Goal: Find specific page/section: Find specific page/section

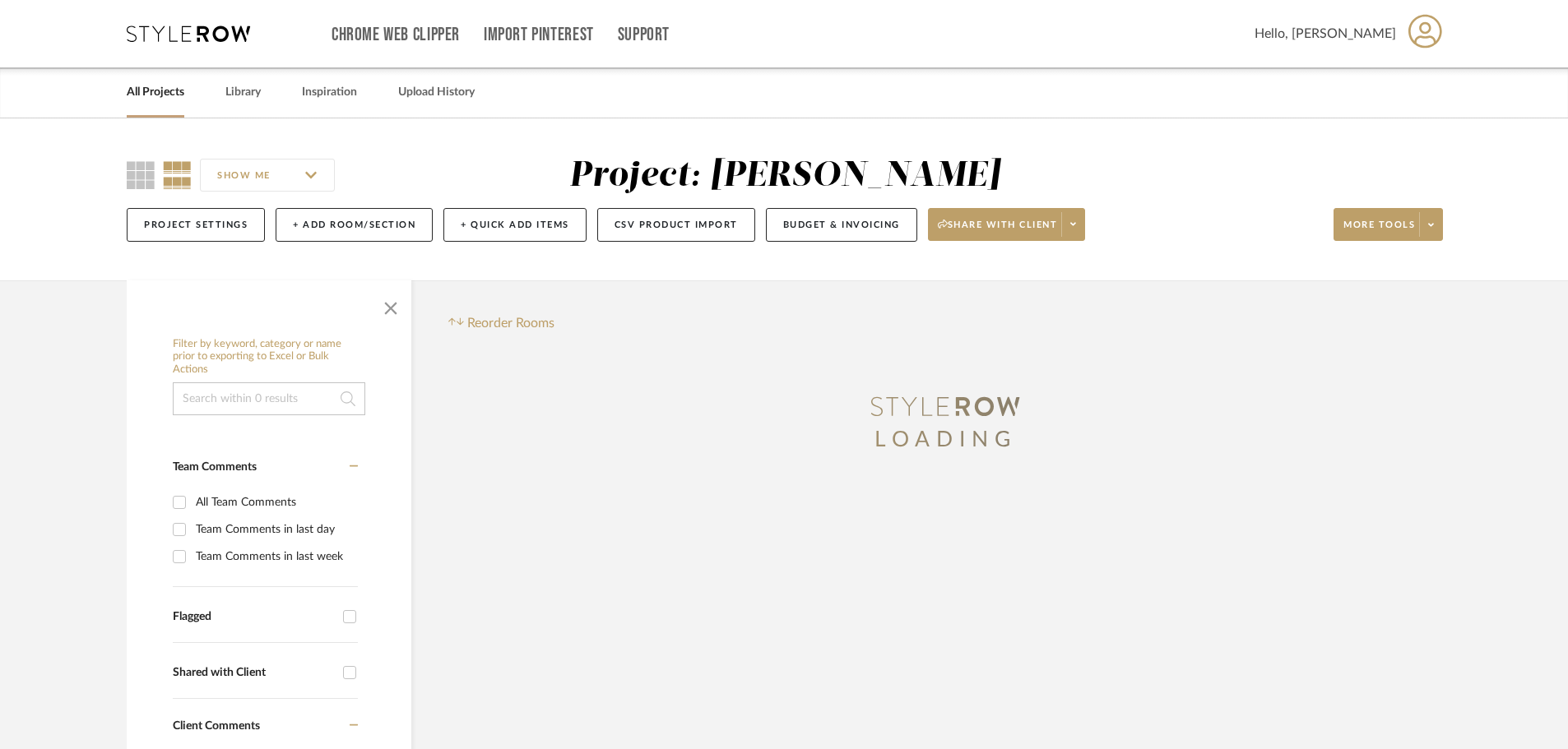
click at [166, 91] on link "All Projects" at bounding box center [155, 93] width 57 height 23
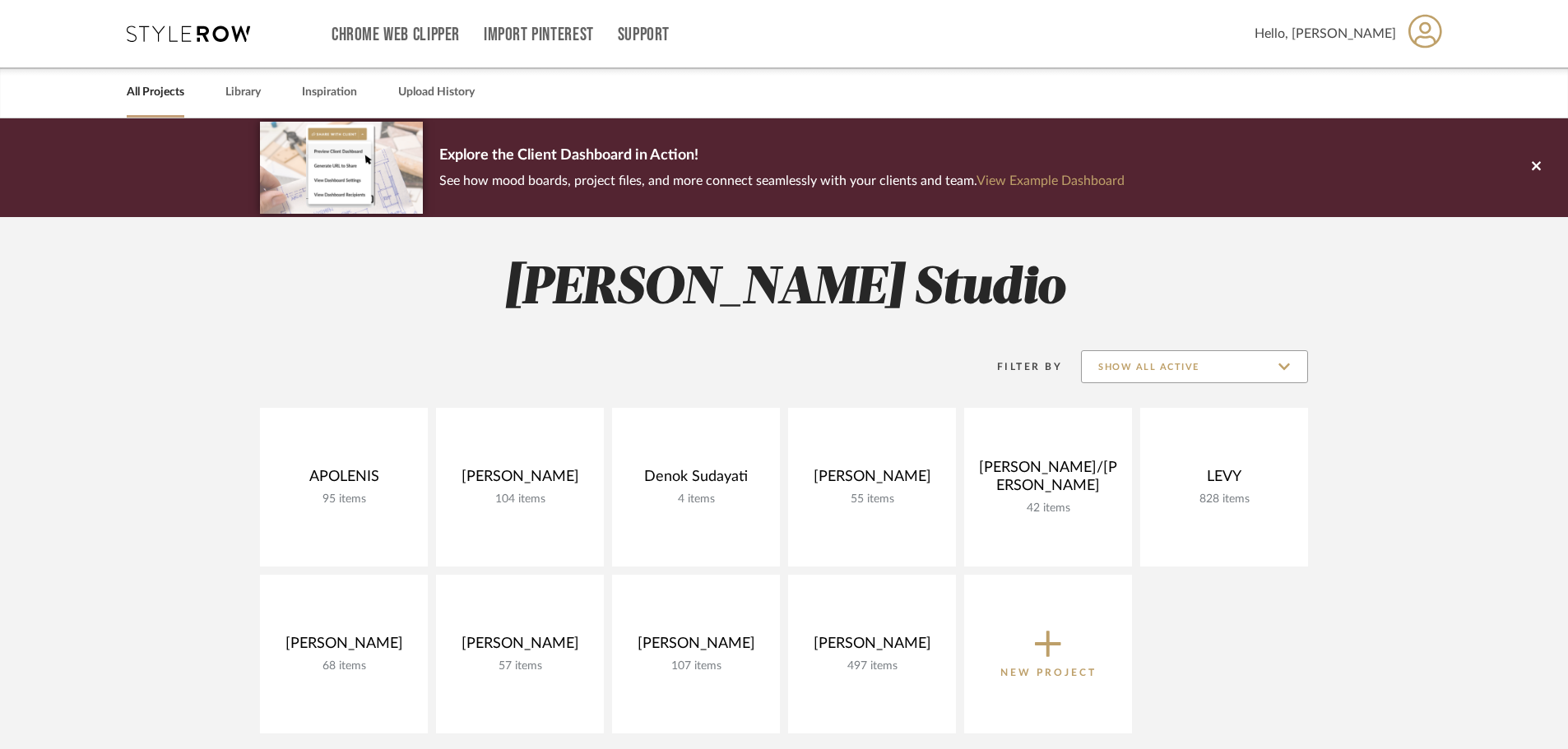
click at [1196, 354] on input "Show All Active" at bounding box center [1195, 367] width 227 height 33
click at [1195, 367] on input "Show All Active" at bounding box center [1195, 367] width 227 height 33
click at [1146, 353] on input "Show All Active" at bounding box center [1195, 367] width 227 height 33
click at [1144, 477] on span "Archived" at bounding box center [1195, 487] width 225 height 40
type input "Archived"
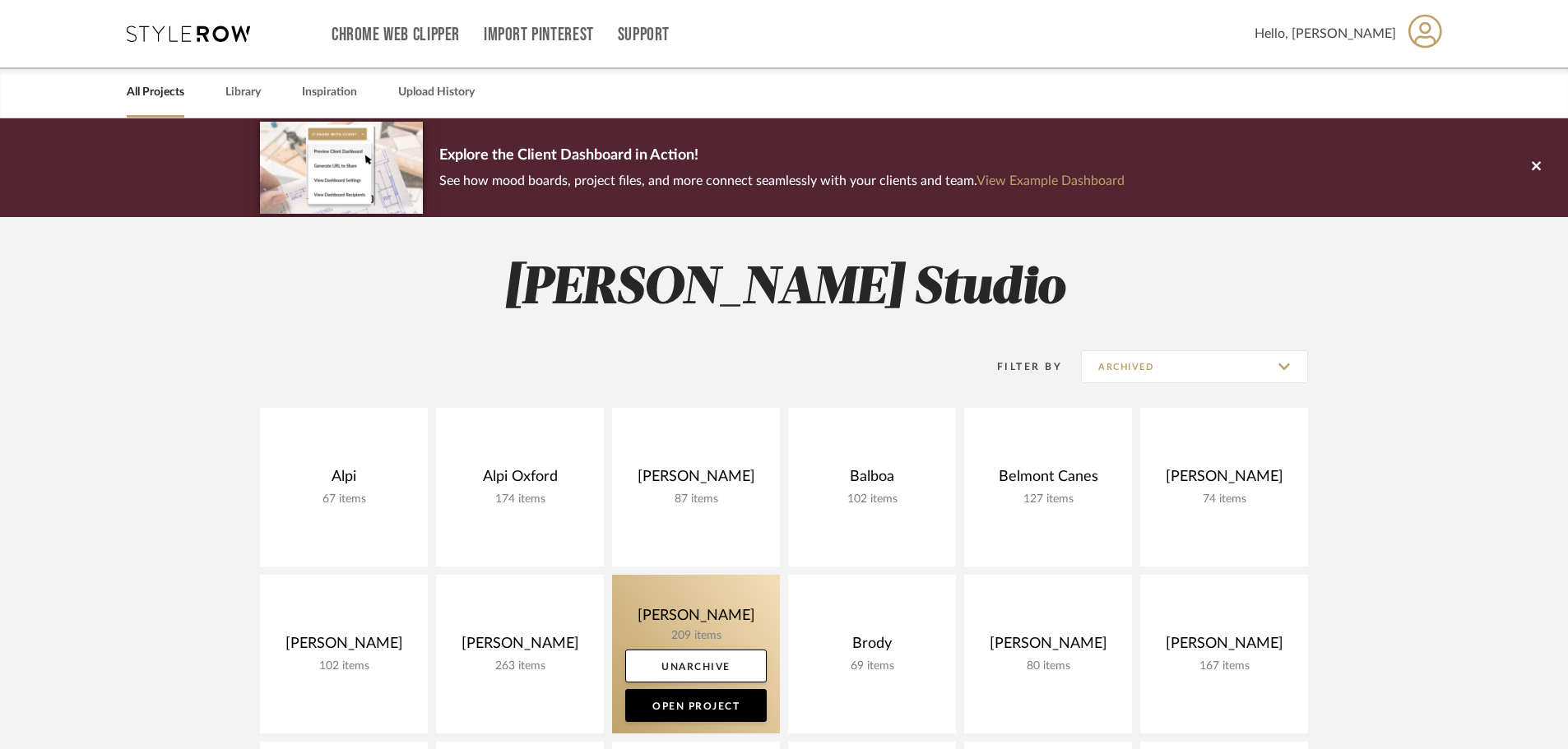
click at [700, 623] on link at bounding box center [696, 654] width 168 height 159
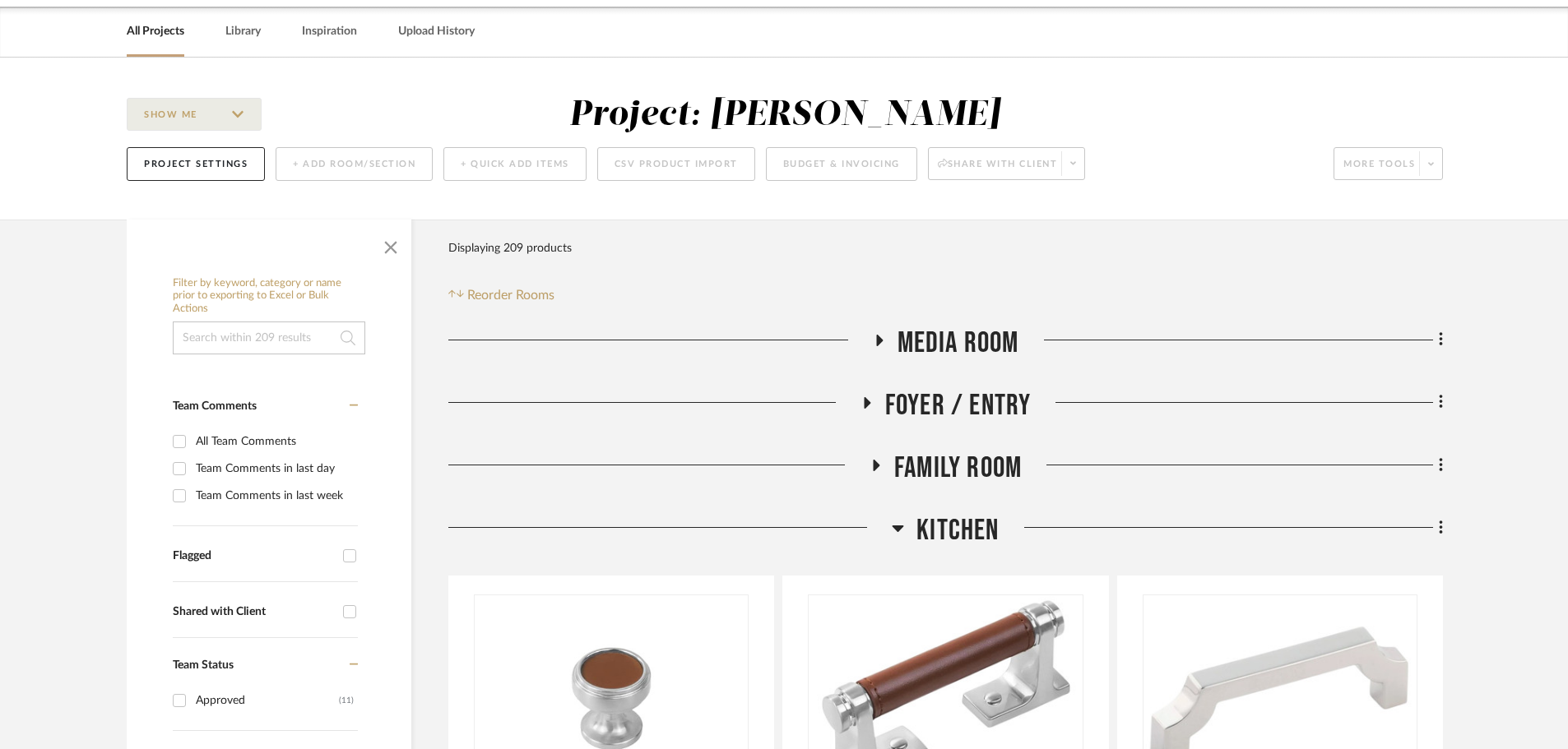
scroll to position [165, 0]
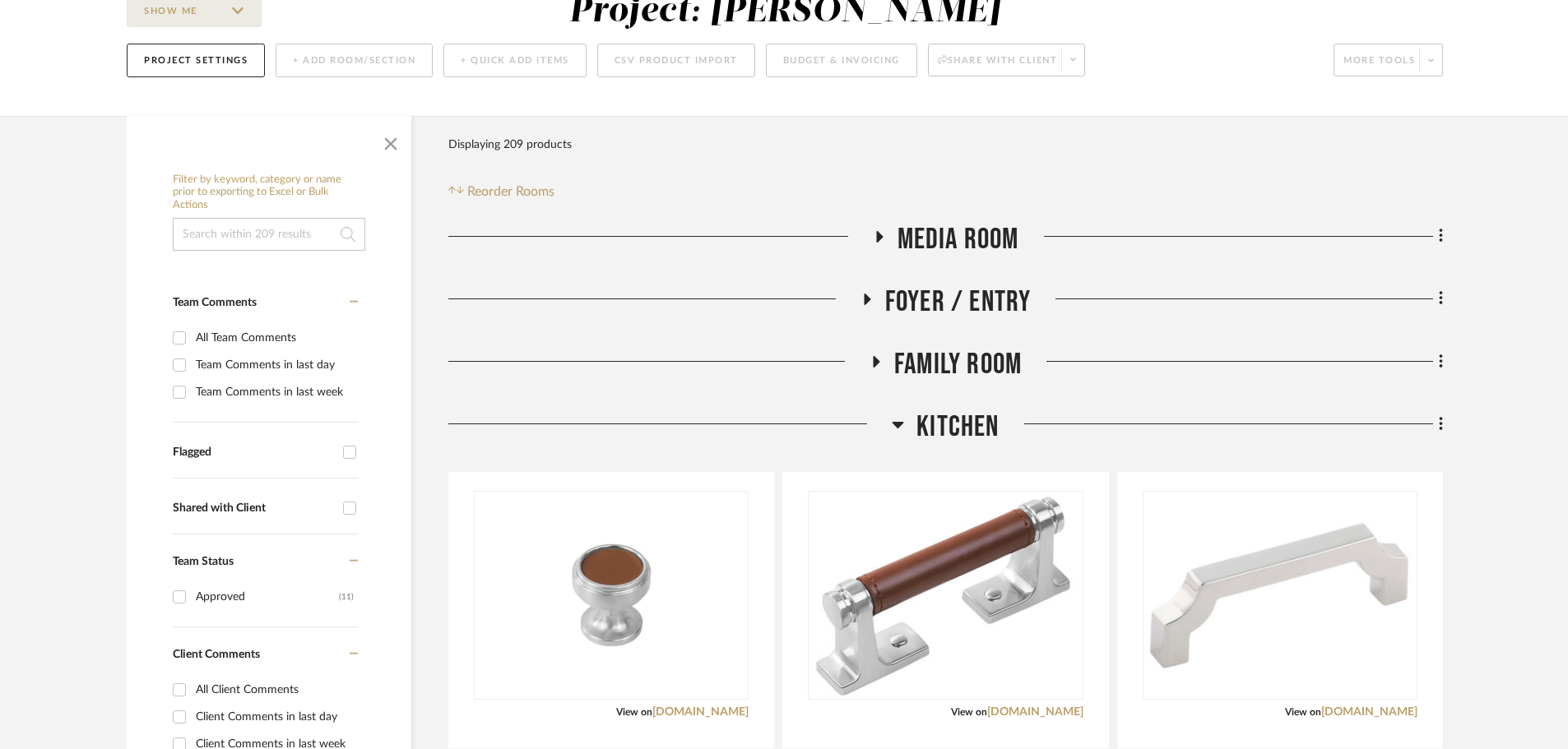
click at [900, 427] on icon at bounding box center [898, 424] width 12 height 20
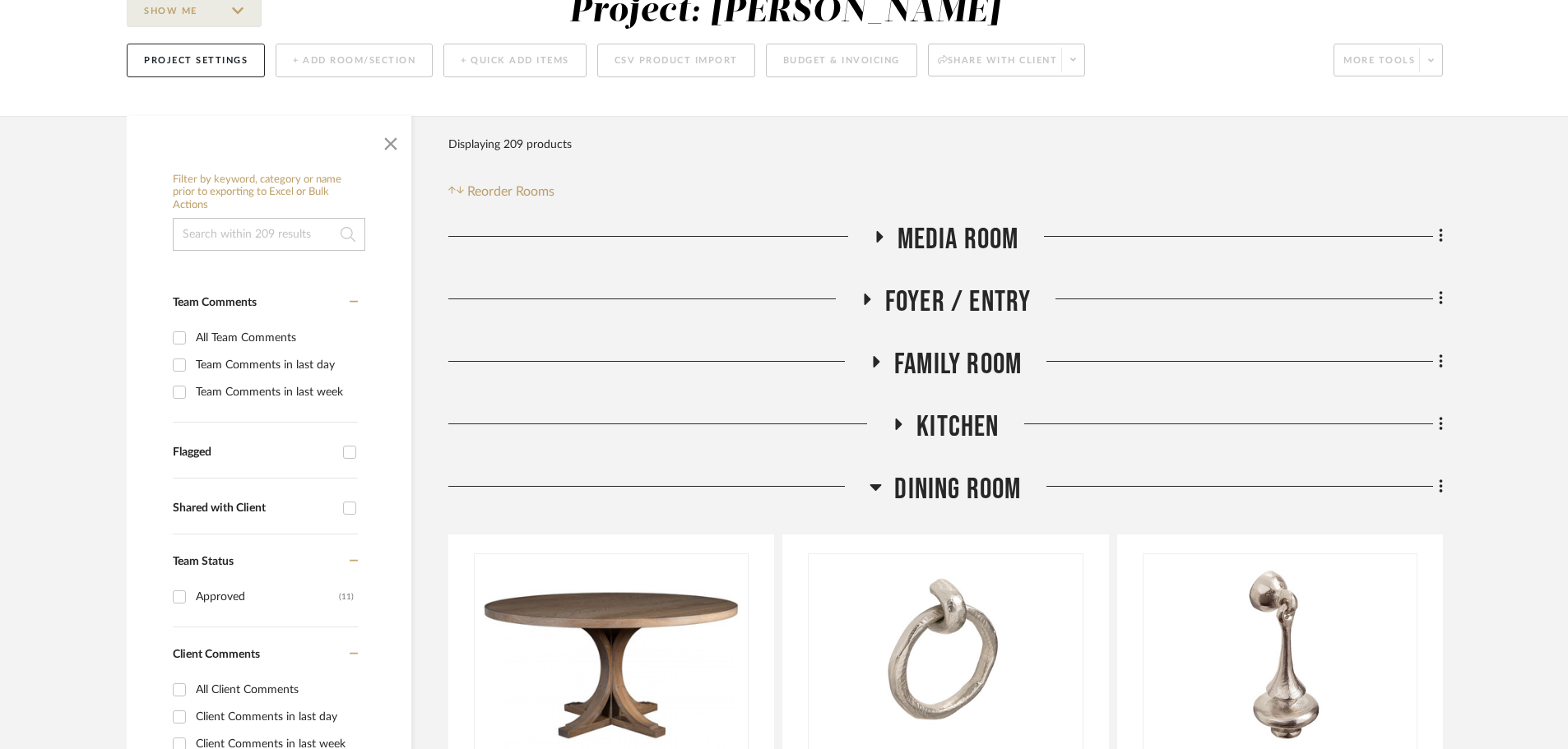
click at [873, 483] on icon at bounding box center [876, 486] width 12 height 20
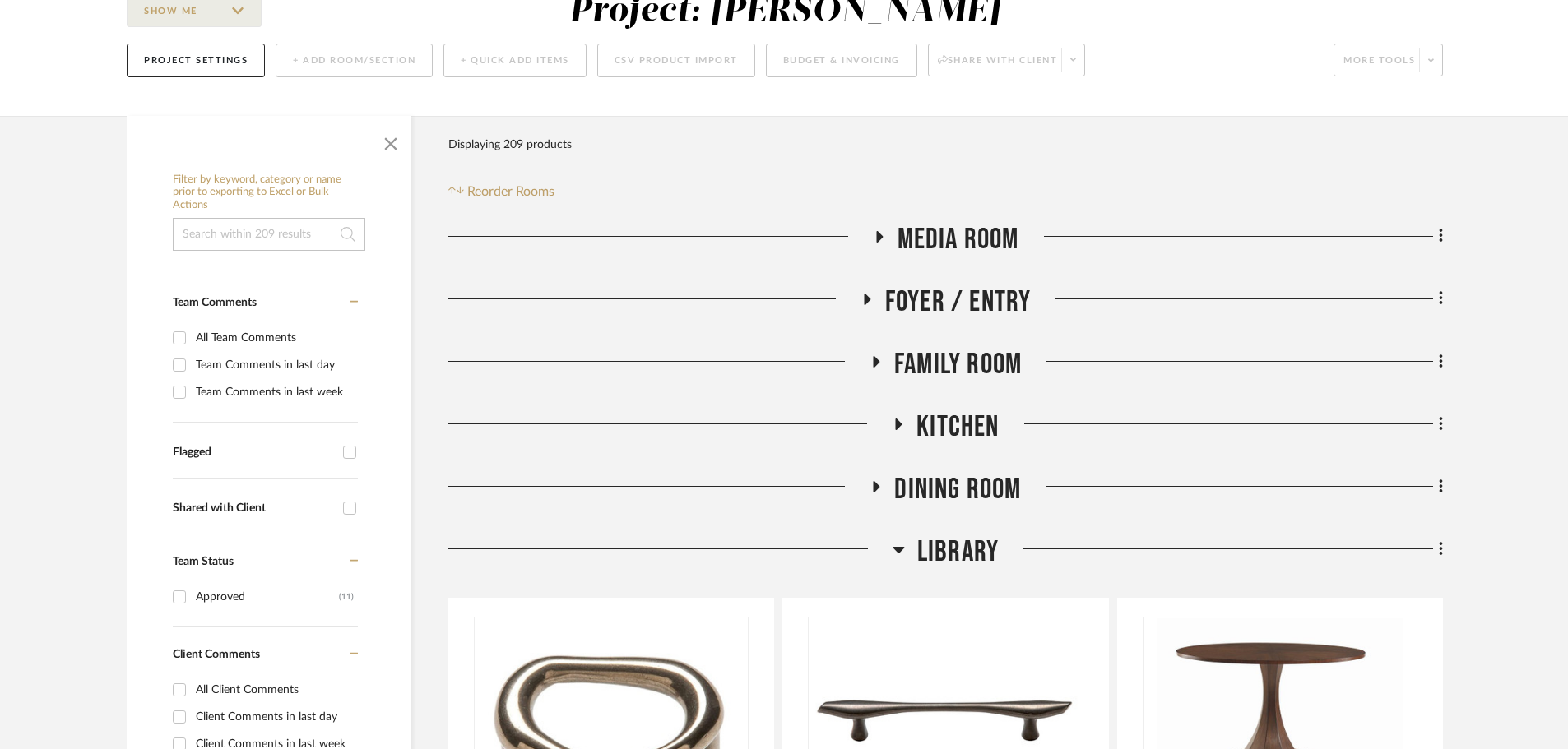
click at [894, 550] on icon at bounding box center [898, 550] width 11 height 7
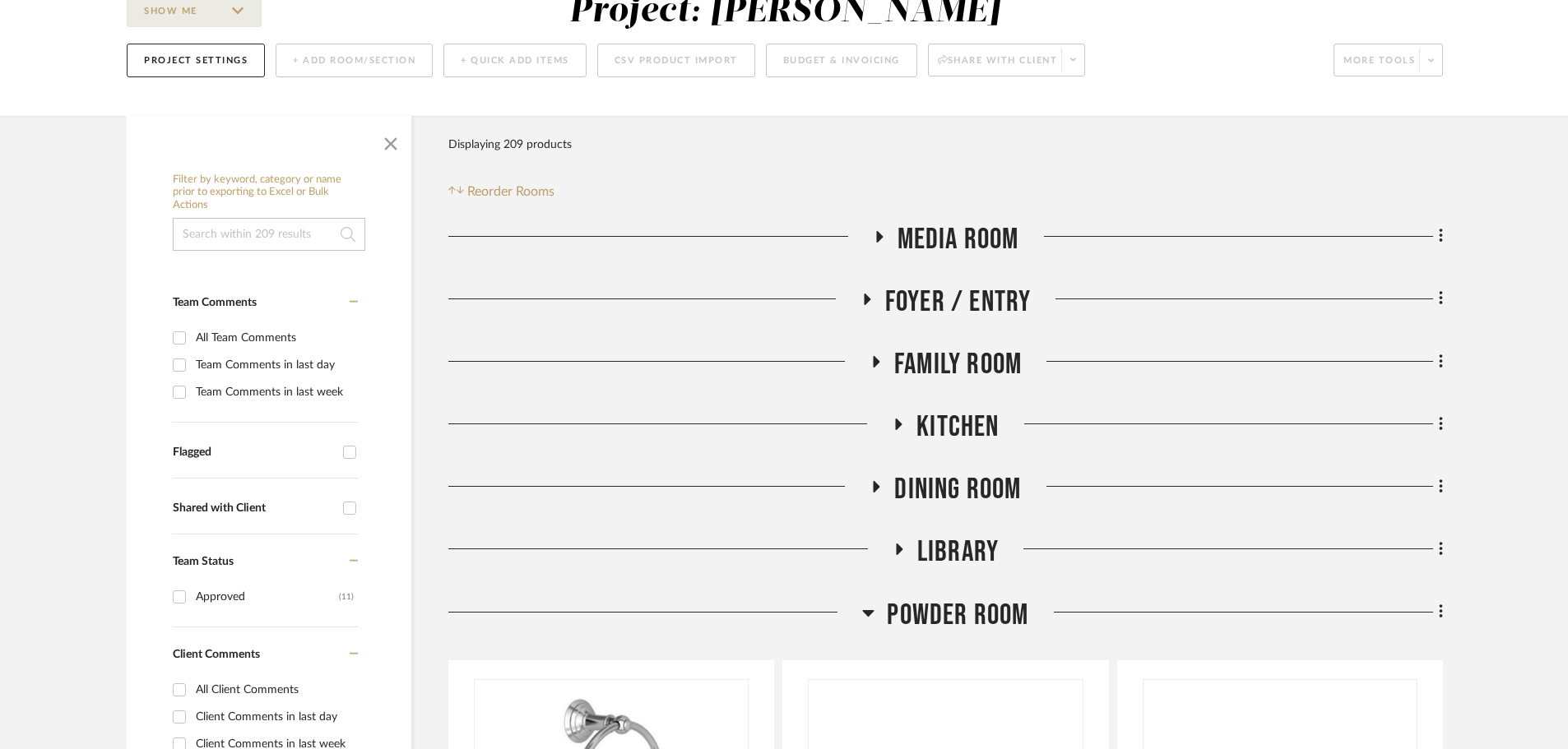
click at [873, 610] on icon at bounding box center [868, 614] width 11 height 7
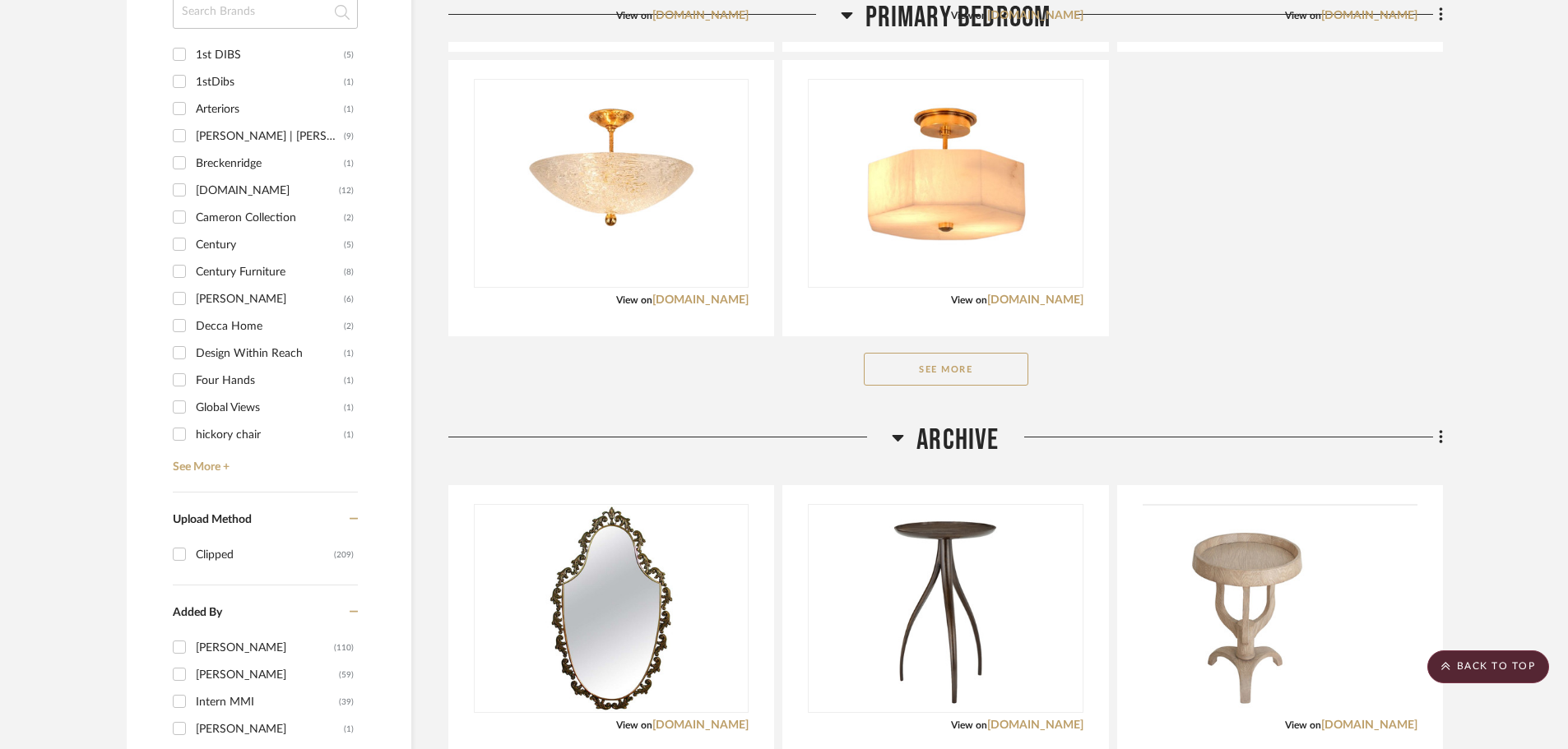
scroll to position [1398, 0]
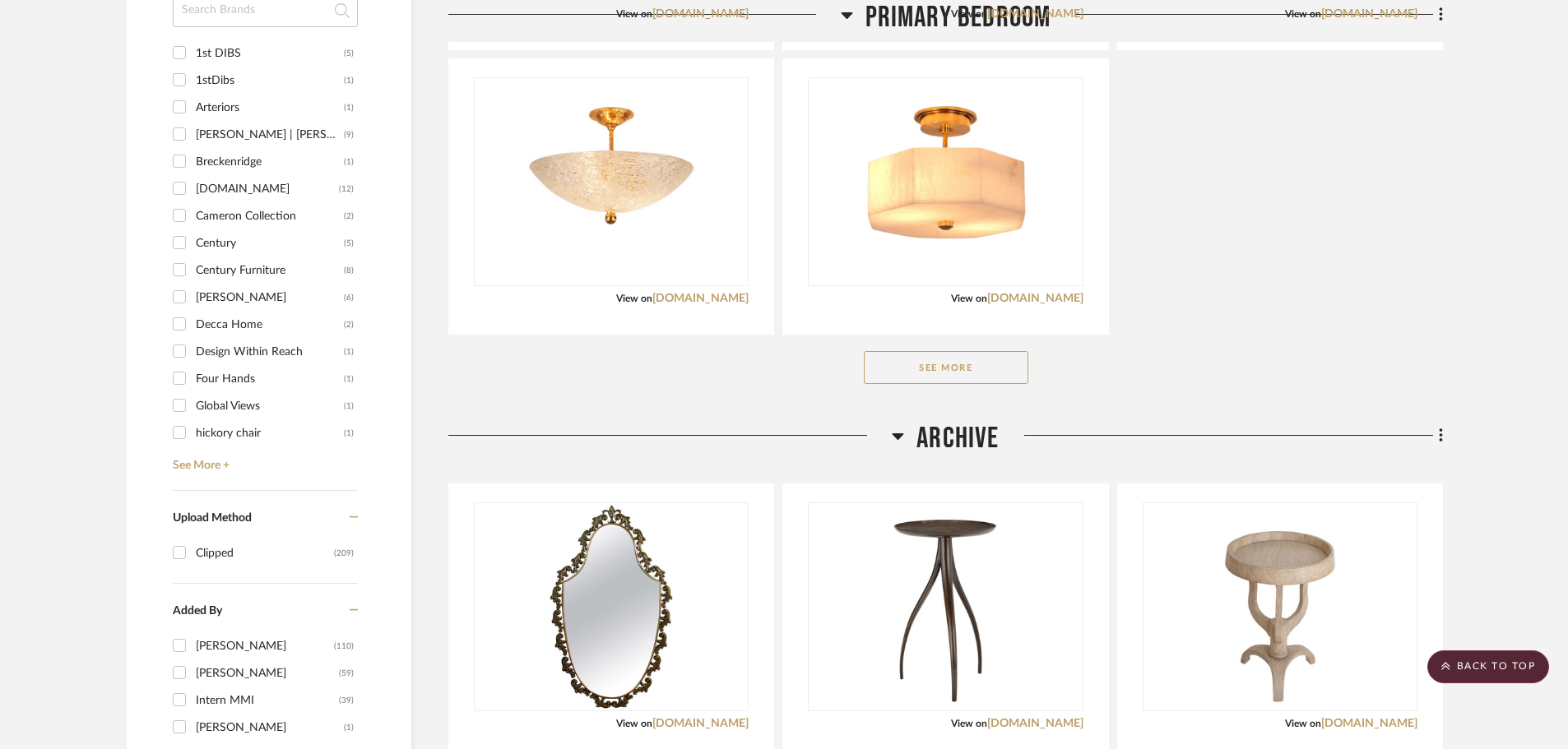
click at [998, 364] on button "See More" at bounding box center [946, 368] width 165 height 33
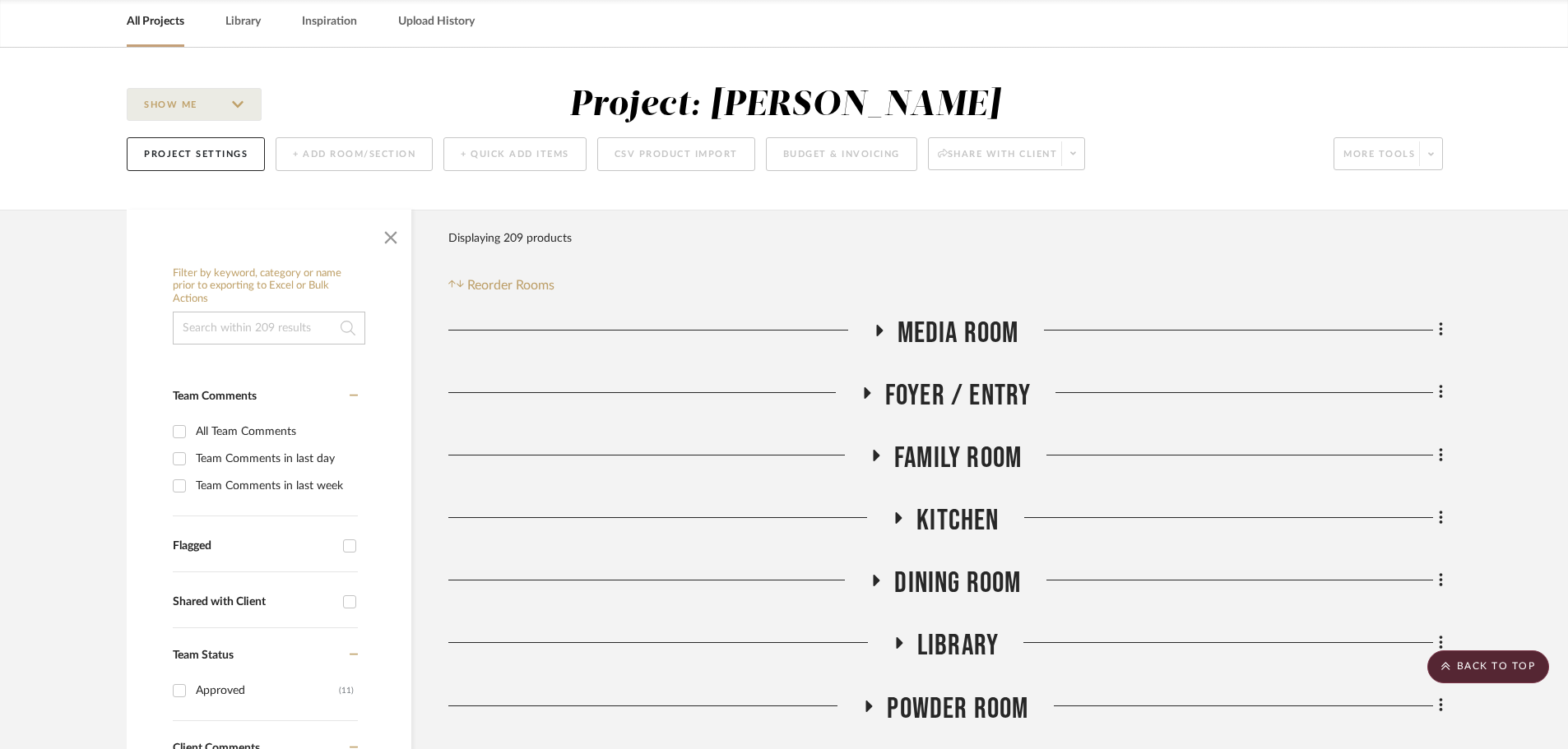
scroll to position [0, 0]
